Goal: Find specific page/section: Find specific page/section

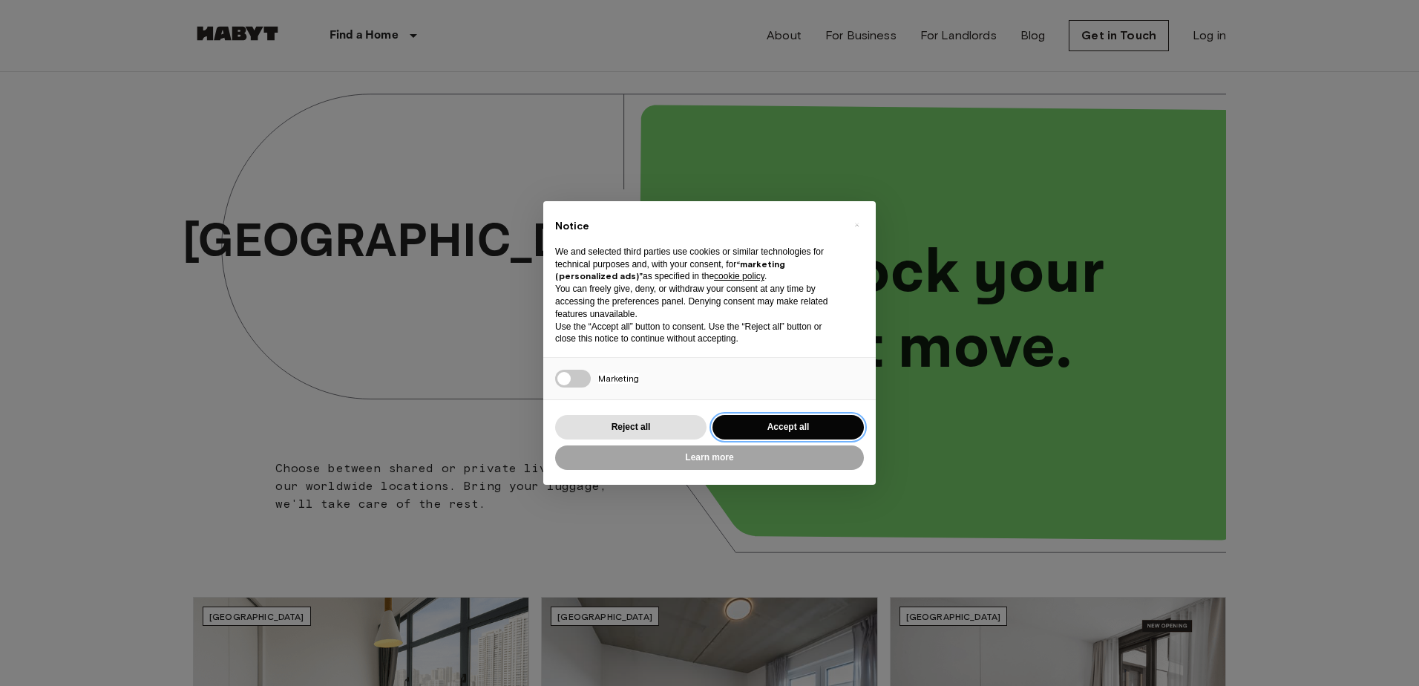
click at [767, 426] on button "Accept all" at bounding box center [788, 427] width 151 height 24
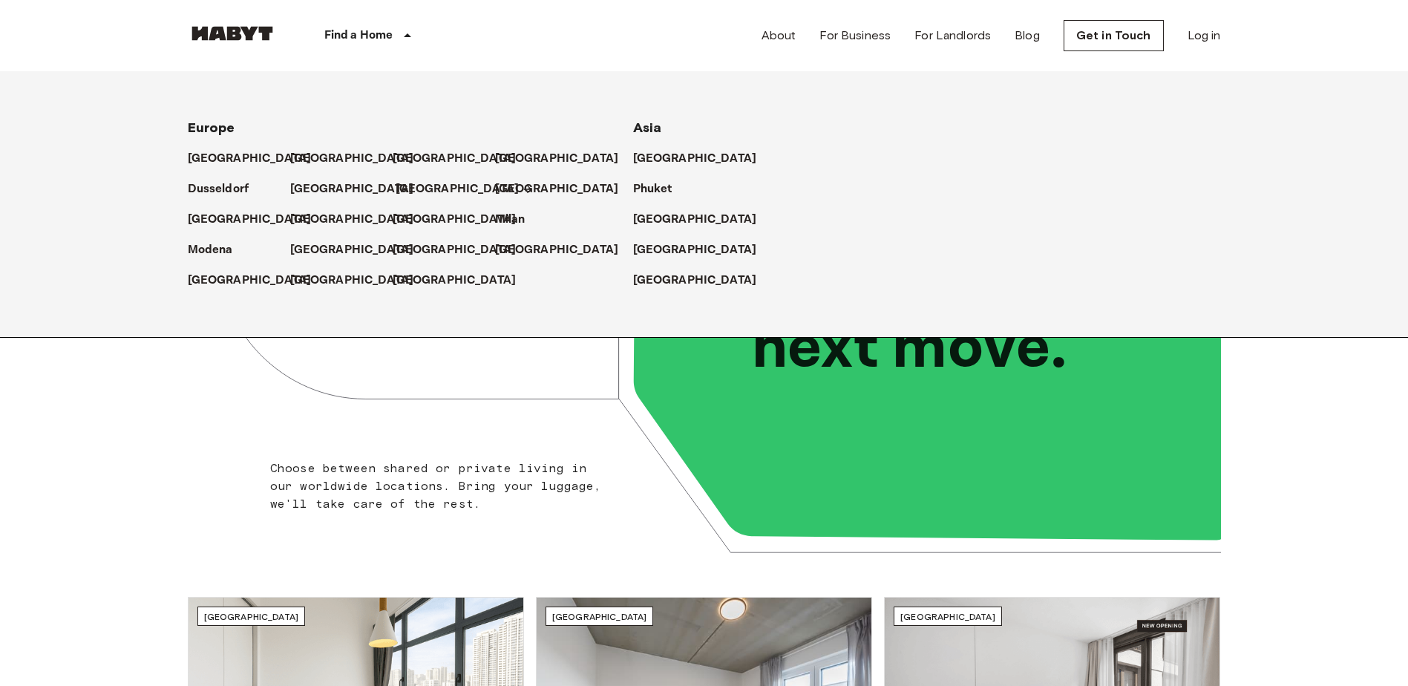
click at [408, 187] on p "[GEOGRAPHIC_DATA]" at bounding box center [458, 189] width 124 height 18
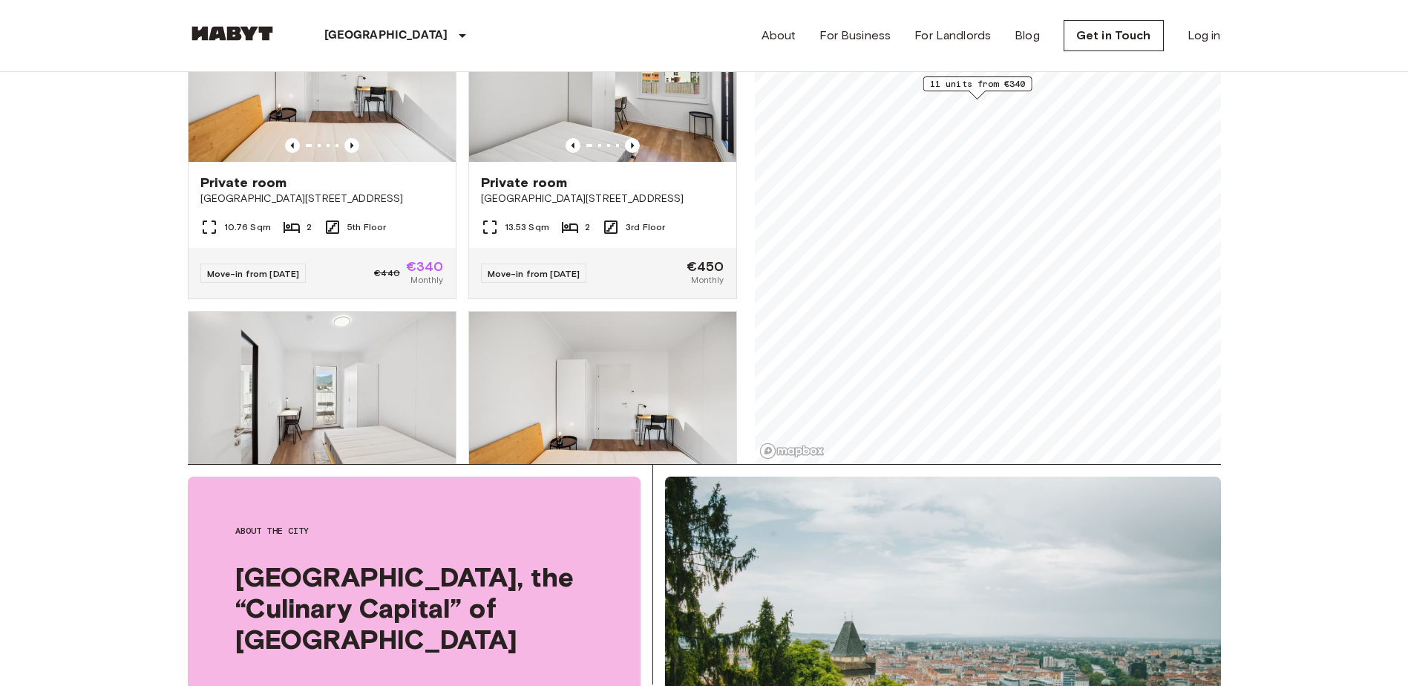
scroll to position [371, 0]
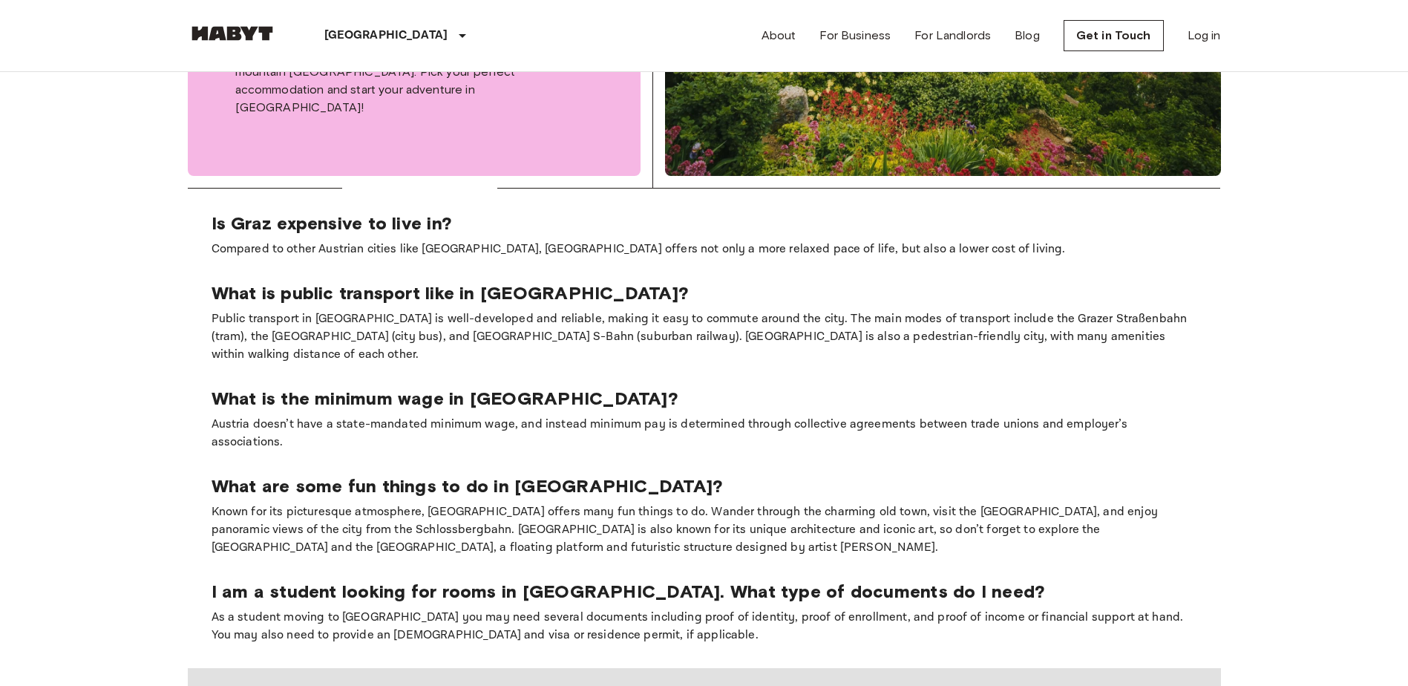
scroll to position [965, 0]
